Goal: Task Accomplishment & Management: Complete application form

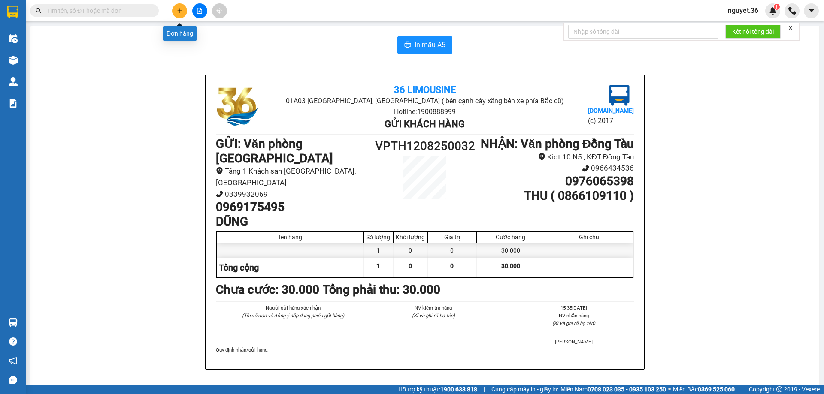
click at [182, 9] on icon "plus" at bounding box center [180, 11] width 6 height 6
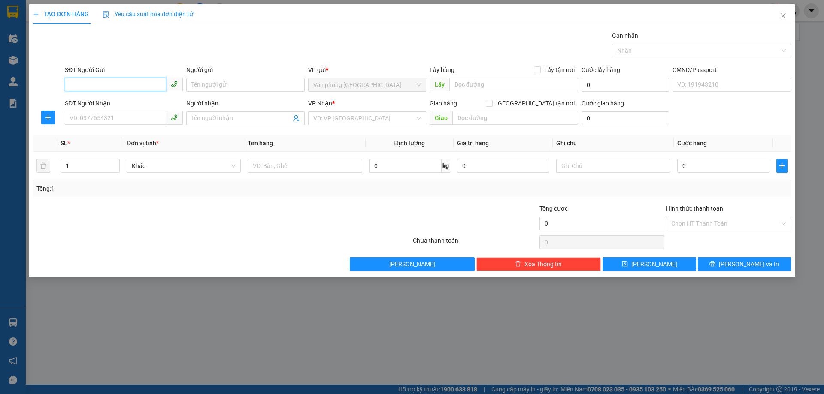
click at [116, 79] on input "SĐT Người Gửi" at bounding box center [115, 85] width 101 height 14
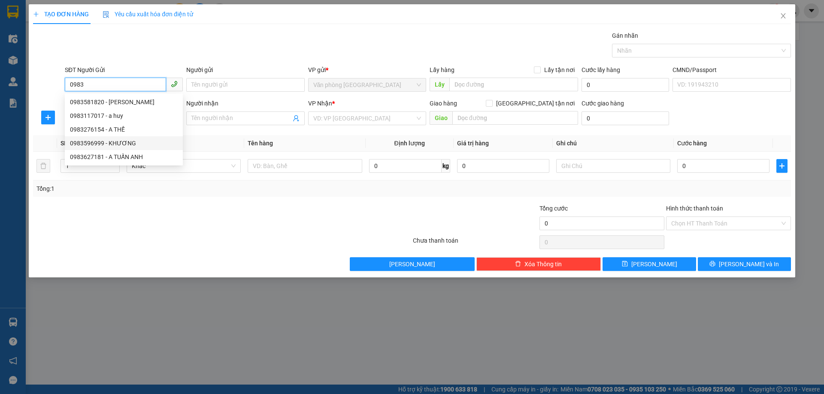
click at [113, 146] on div "0983596999 - KHƯƠNG" at bounding box center [124, 143] width 108 height 9
type input "0983596999"
type input "KHƯƠNG"
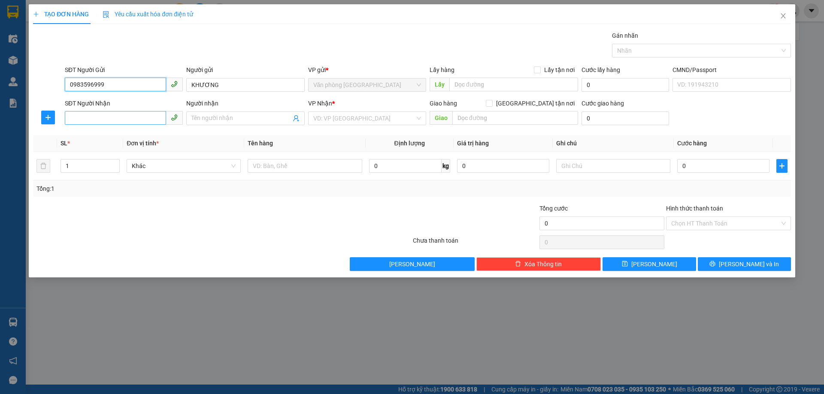
type input "0983596999"
click at [101, 118] on input "SĐT Người Nhận" at bounding box center [115, 118] width 101 height 14
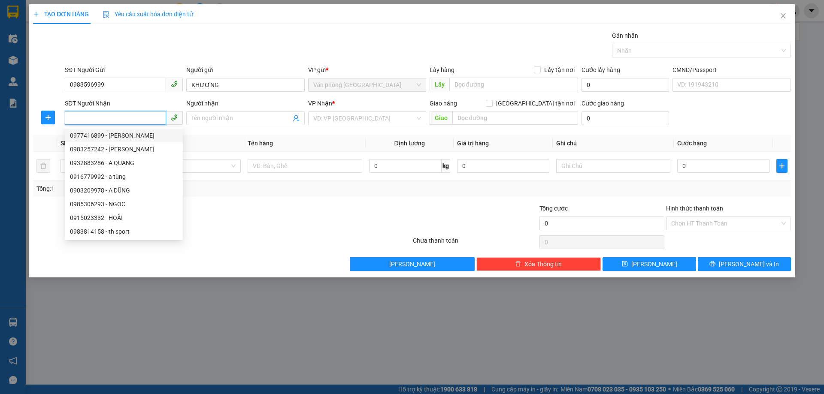
click at [106, 118] on input "SĐT Người Nhận" at bounding box center [115, 118] width 101 height 14
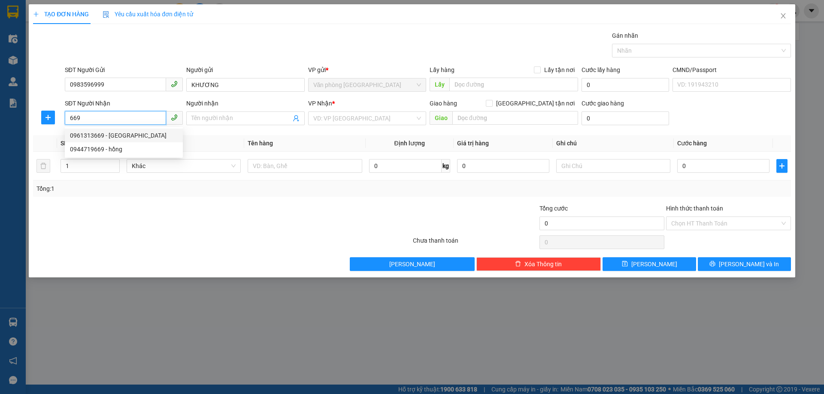
click at [108, 136] on div "0961313669 - [GEOGRAPHIC_DATA]" at bounding box center [124, 135] width 108 height 9
type input "0961313669"
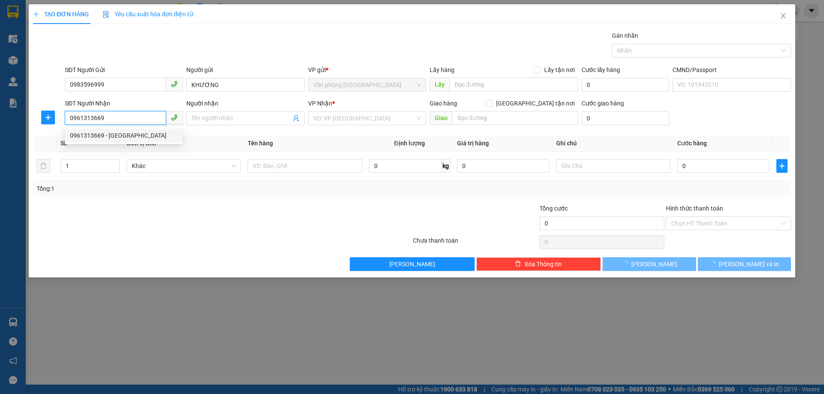
type input "đức"
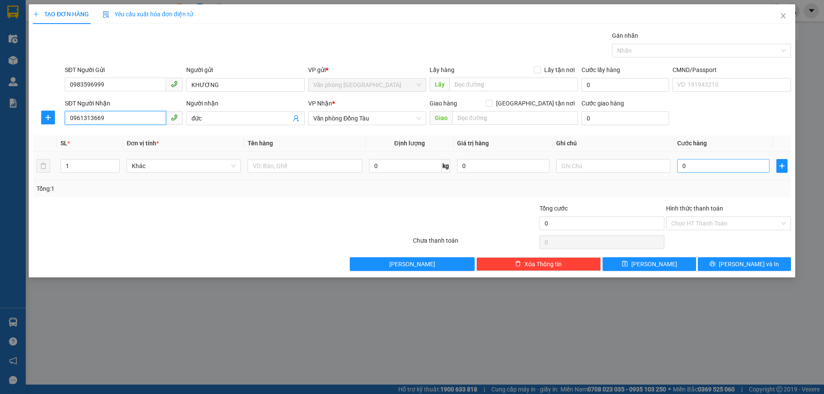
type input "0961313669"
click at [698, 167] on input "0" at bounding box center [723, 166] width 92 height 14
click at [704, 166] on input "0" at bounding box center [723, 166] width 92 height 14
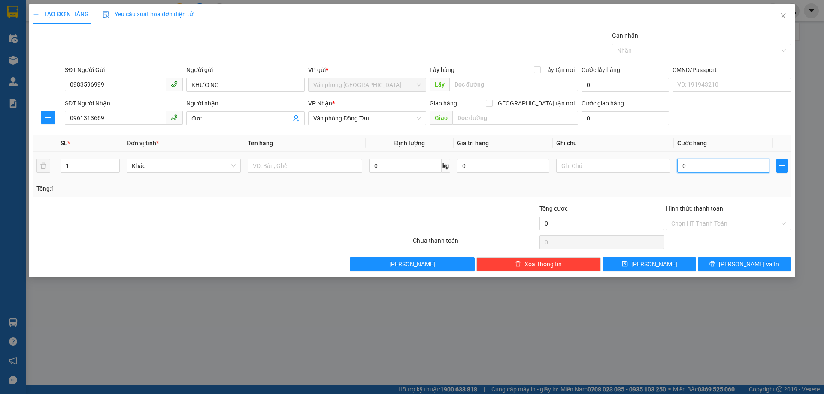
type input "3"
type input "30"
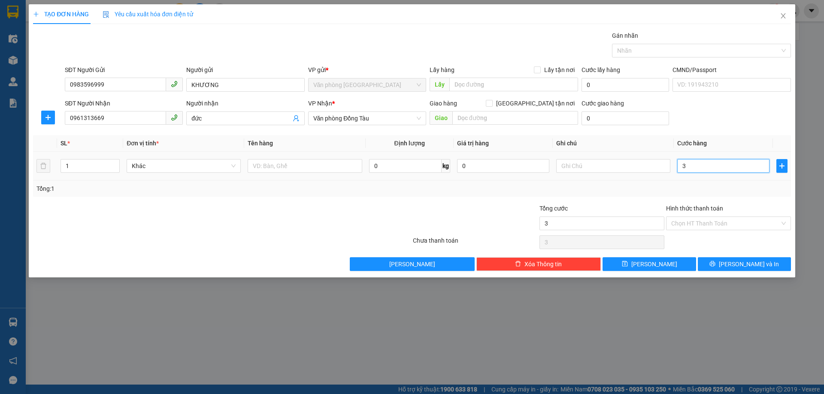
type input "30"
type input "300"
type input "3.000"
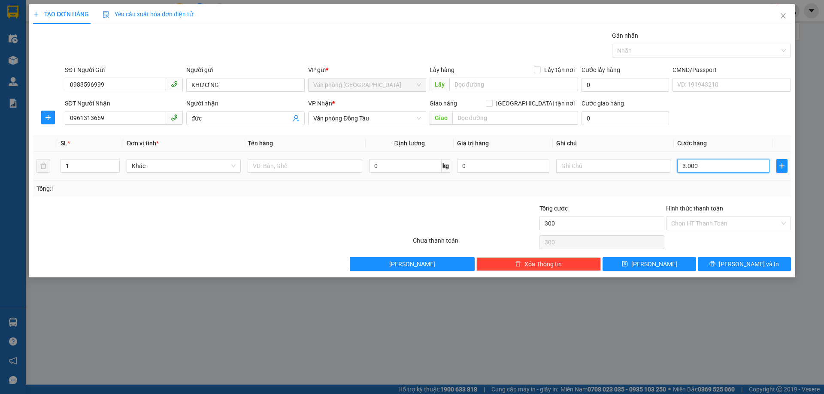
type input "3.000"
type input "30.000"
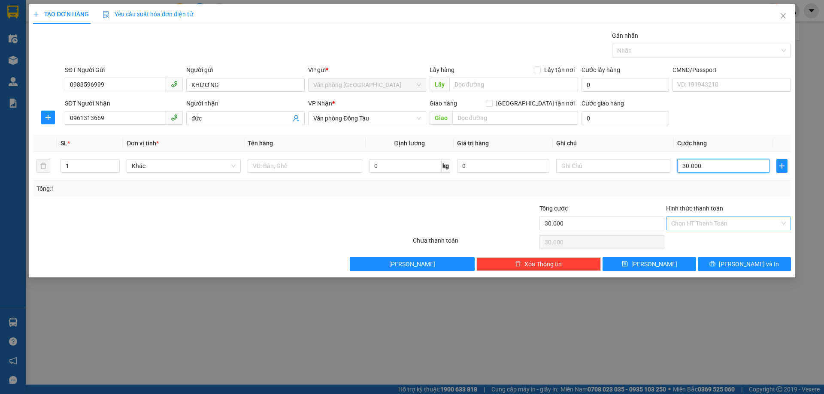
type input "30.000"
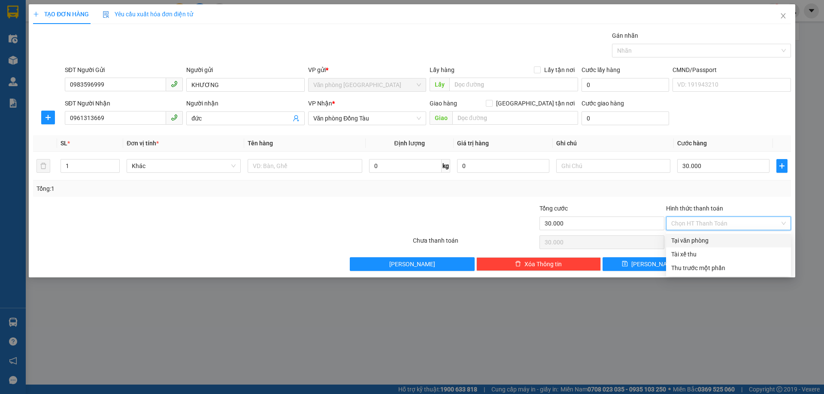
click at [691, 224] on input "Hình thức thanh toán" at bounding box center [725, 223] width 109 height 13
click at [691, 242] on div "Tại văn phòng" at bounding box center [728, 240] width 115 height 9
type input "0"
click at [726, 261] on button "[PERSON_NAME] và In" at bounding box center [744, 264] width 93 height 14
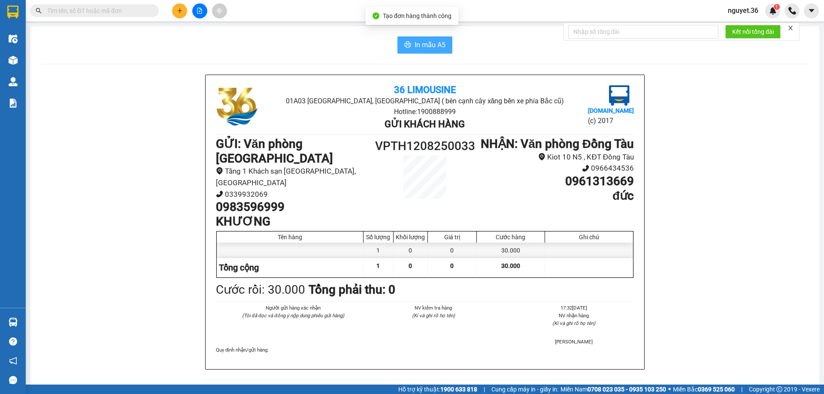
click at [435, 46] on span "In mẫu A5" at bounding box center [429, 44] width 31 height 11
click at [184, 12] on button at bounding box center [179, 10] width 15 height 15
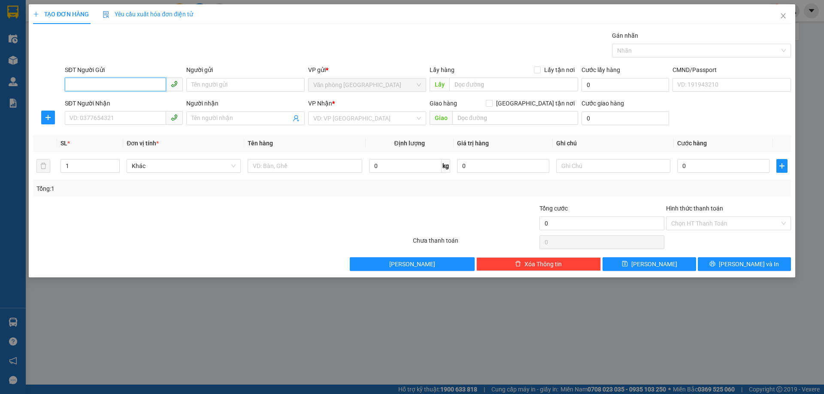
click at [121, 85] on input "SĐT Người Gửi" at bounding box center [115, 85] width 101 height 14
type input "0583367799"
click at [217, 86] on input "Người gửi" at bounding box center [245, 85] width 118 height 14
type input "LAB AURA"
click at [126, 117] on input "SĐT Người Nhận" at bounding box center [115, 118] width 101 height 14
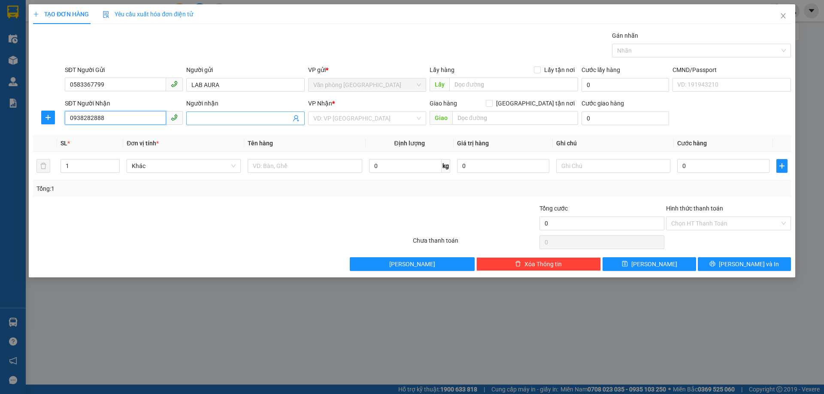
type input "0938282888"
click at [231, 120] on input "Người nhận" at bounding box center [240, 118] width 99 height 9
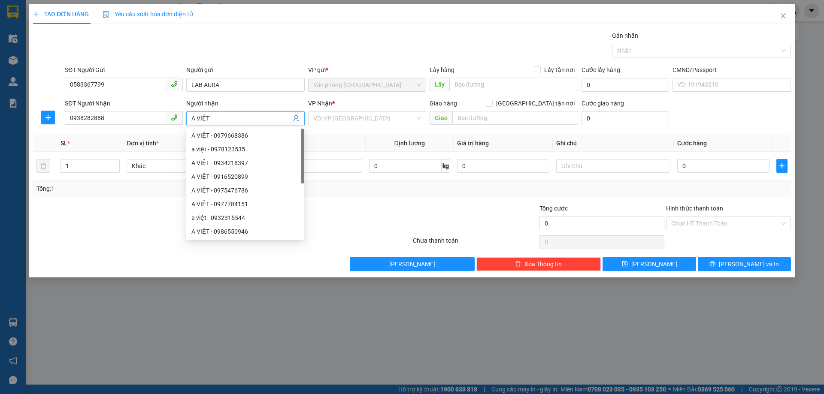
type input "A VIỆT"
click at [395, 126] on div "VP Nhận * VD: VP [GEOGRAPHIC_DATA]" at bounding box center [367, 114] width 118 height 30
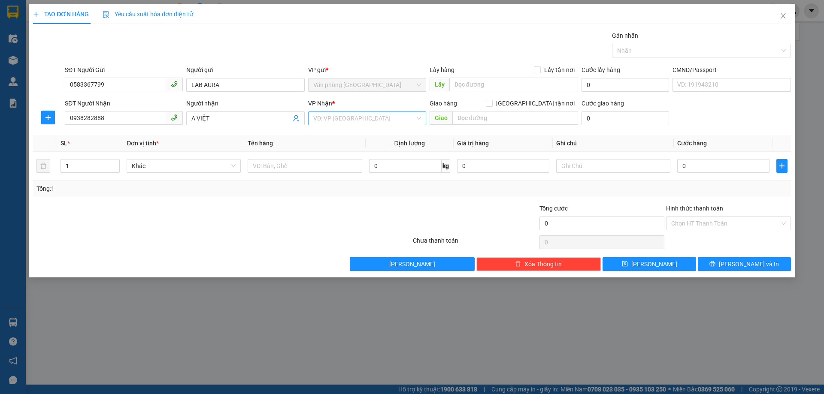
click at [396, 120] on input "search" at bounding box center [364, 118] width 102 height 13
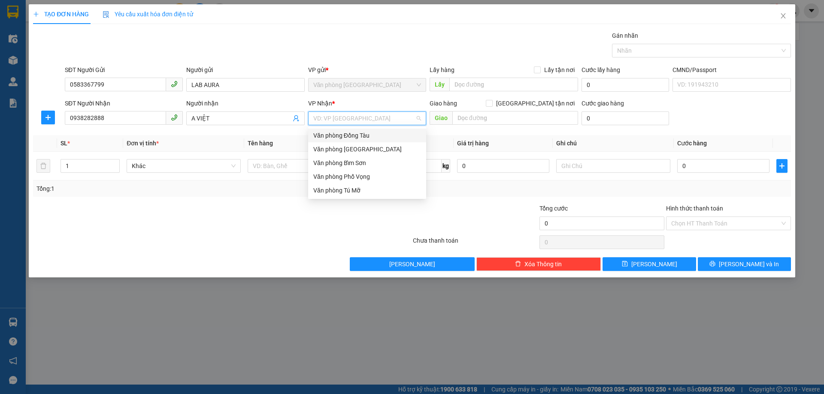
click at [362, 139] on div "Văn phòng Đồng Tàu" at bounding box center [367, 135] width 108 height 9
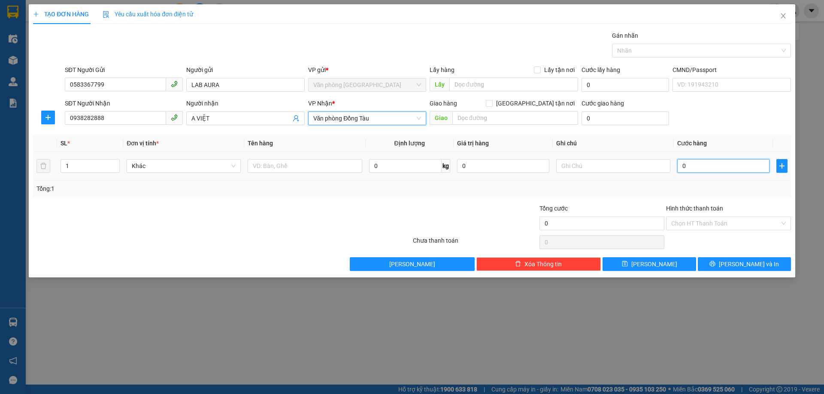
click at [700, 161] on input "0" at bounding box center [723, 166] width 92 height 14
type input "3"
type input "30"
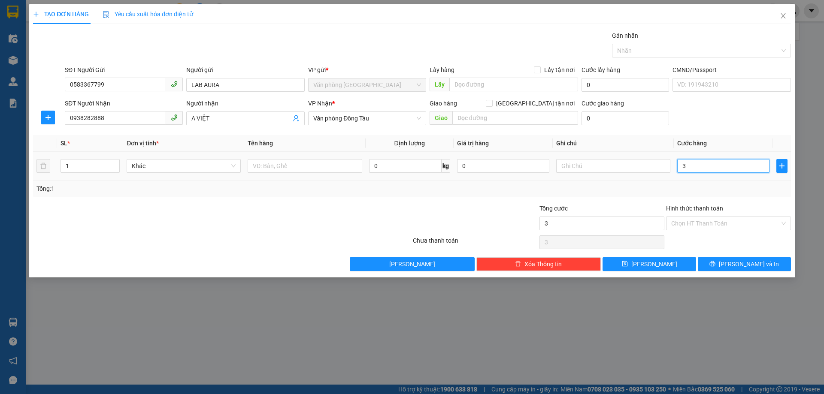
type input "30"
type input "300"
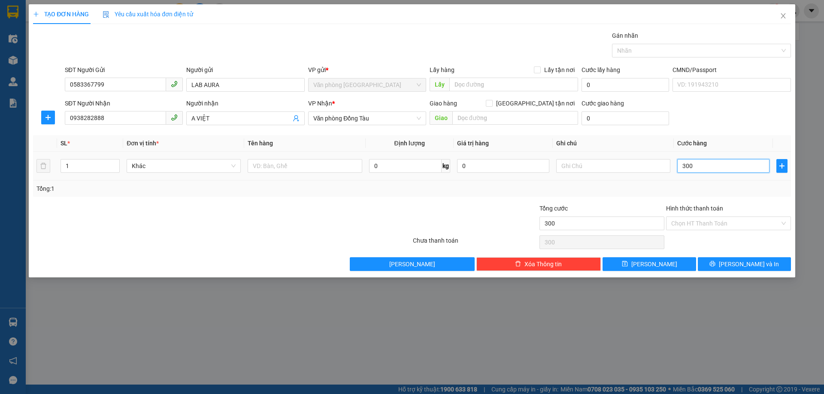
type input "3.000"
type input "30.000"
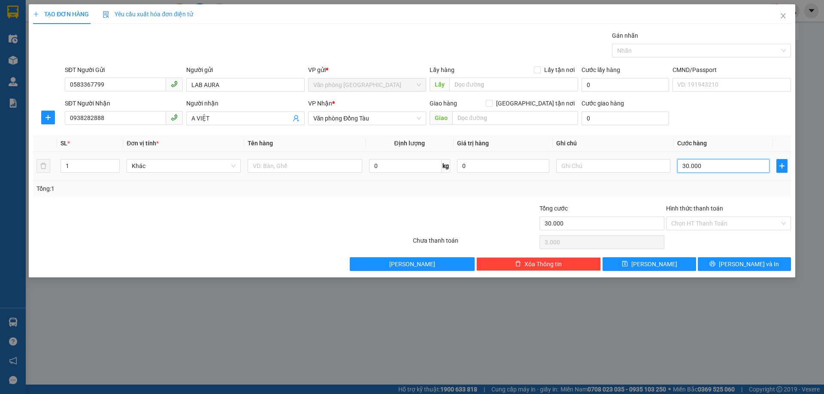
type input "30.000"
click at [715, 264] on icon "printer" at bounding box center [712, 264] width 6 height 6
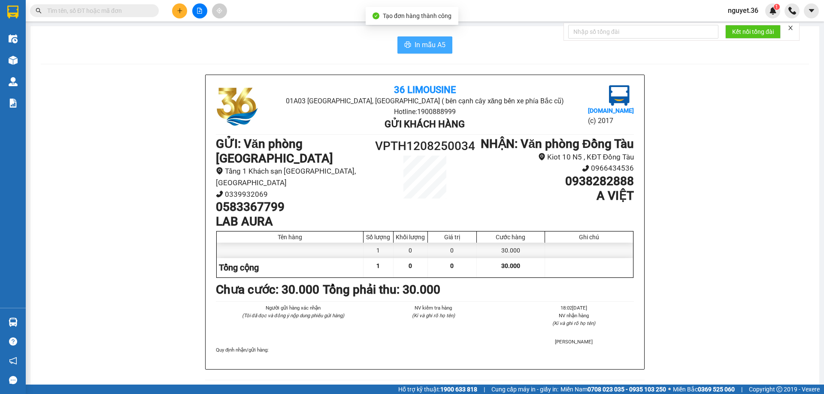
click at [425, 40] on span "In mẫu A5" at bounding box center [429, 44] width 31 height 11
